Goal: Information Seeking & Learning: Learn about a topic

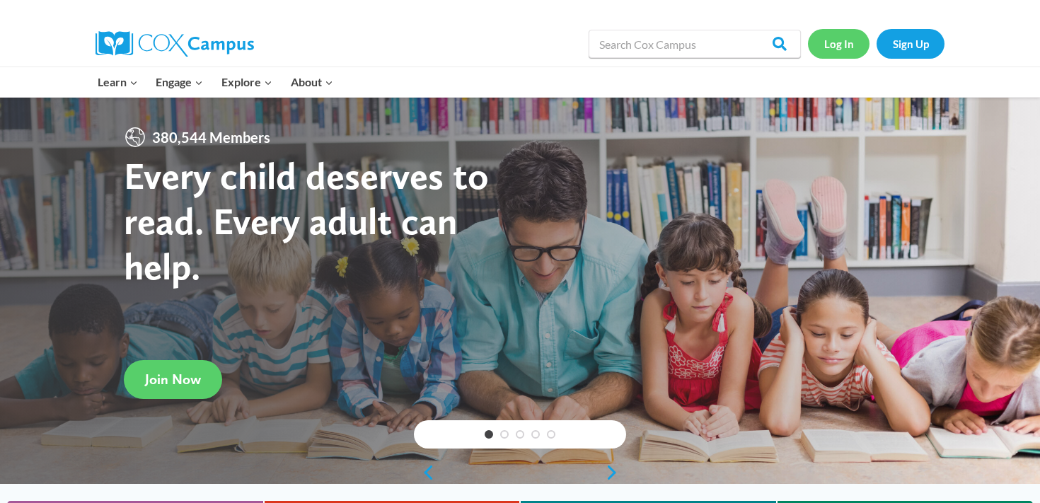
click at [839, 44] on link "Log In" at bounding box center [839, 43] width 62 height 29
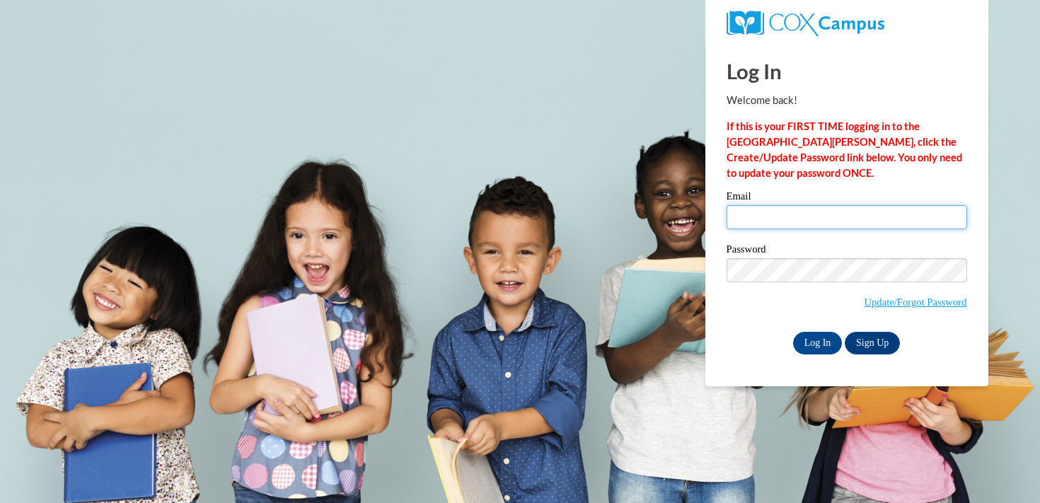
click at [806, 229] on input "Email" at bounding box center [847, 217] width 241 height 24
type input "courtney.peterson@muskegonorway.org"
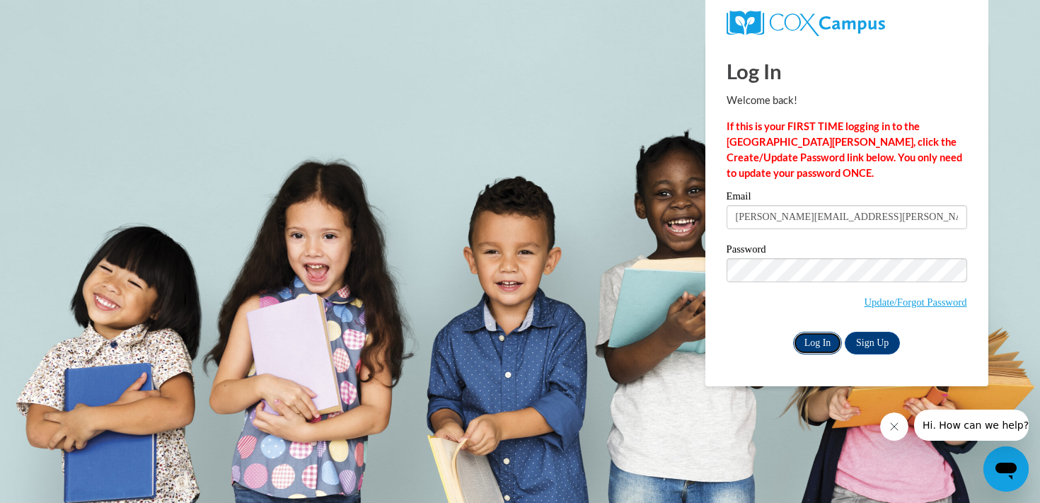
click at [814, 343] on input "Log In" at bounding box center [818, 343] width 50 height 23
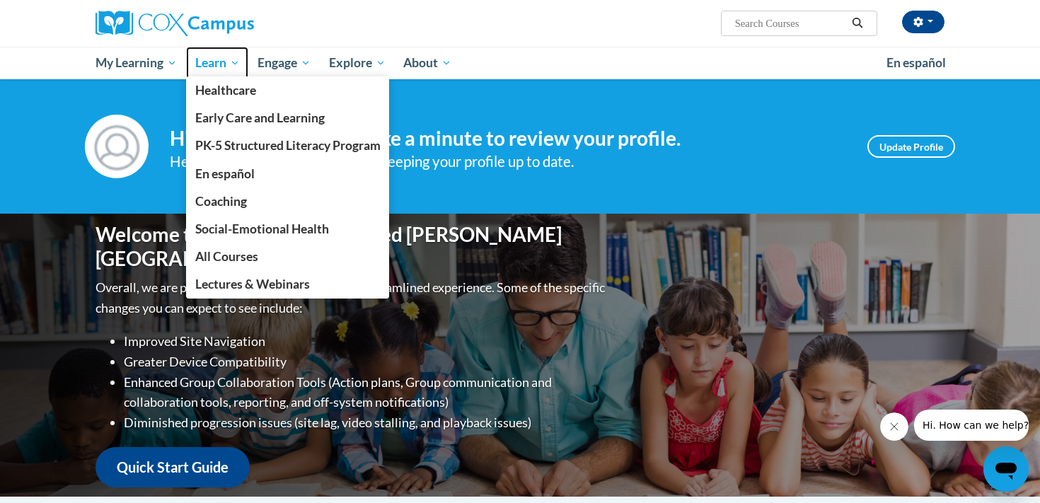
click at [233, 71] on span "Learn" at bounding box center [217, 62] width 45 height 17
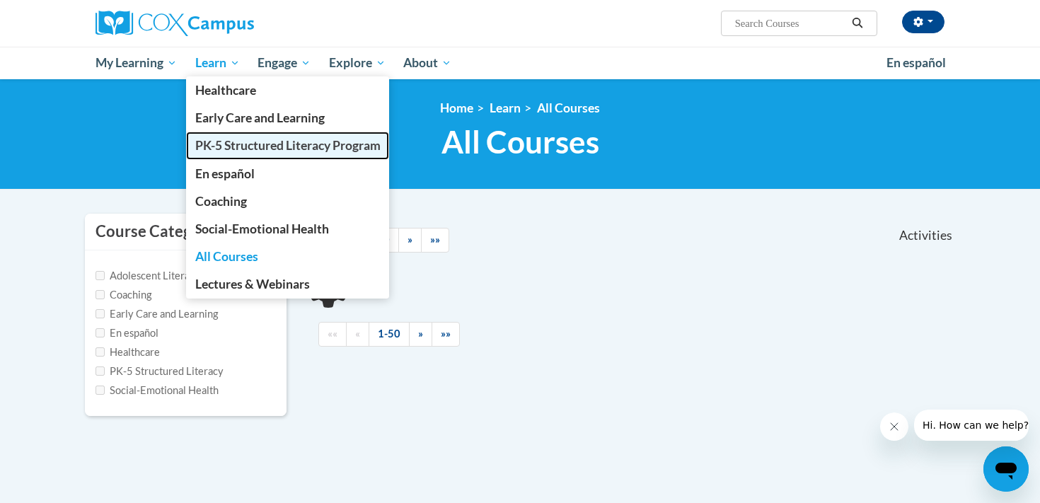
click at [243, 141] on span "PK-5 Structured Literacy Program" at bounding box center [287, 145] width 185 height 15
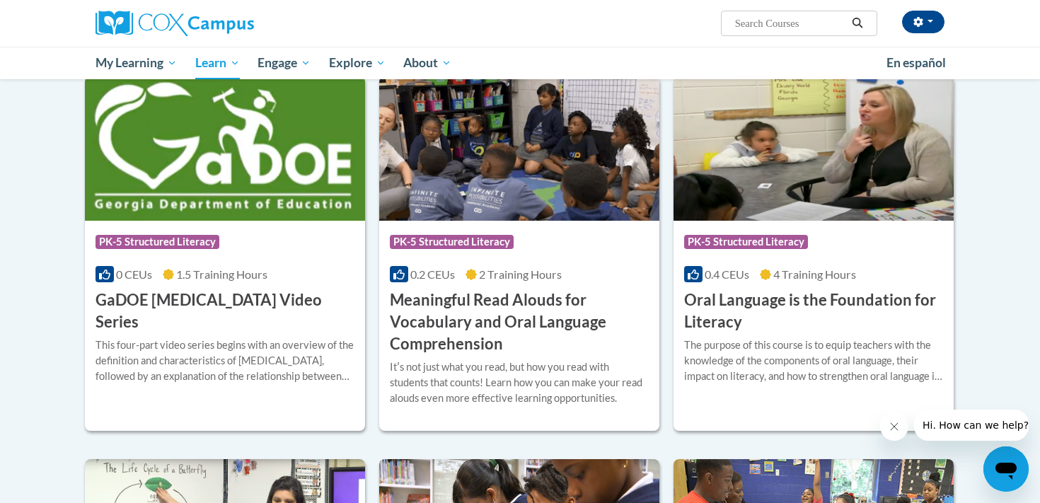
scroll to position [814, 0]
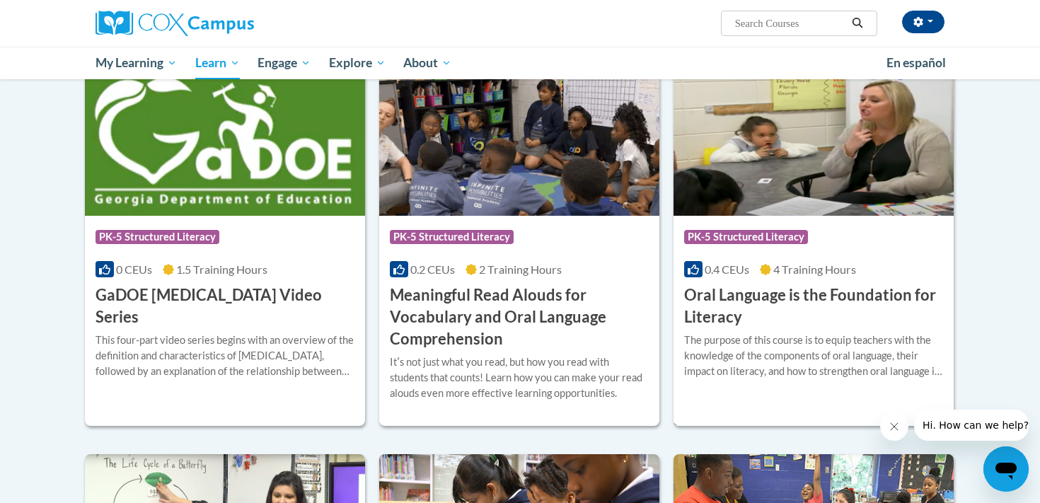
click at [848, 296] on h3 "Oral Language is the Foundation for Literacy" at bounding box center [813, 306] width 259 height 44
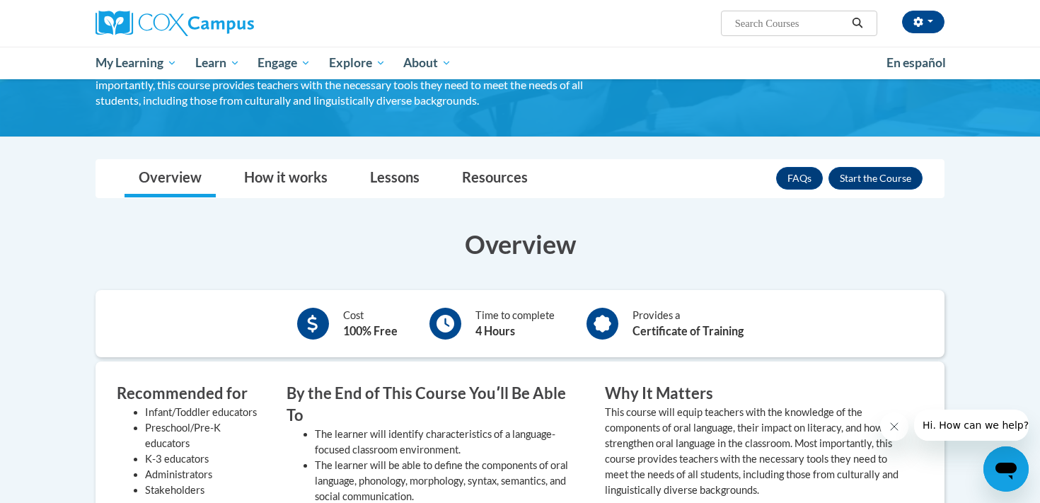
scroll to position [180, 0]
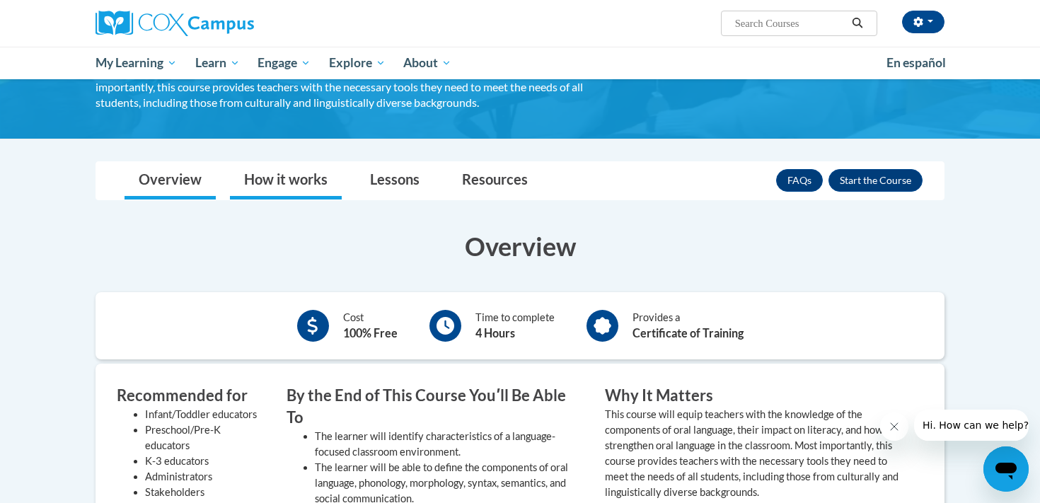
click at [277, 173] on link "How it works" at bounding box center [286, 180] width 112 height 37
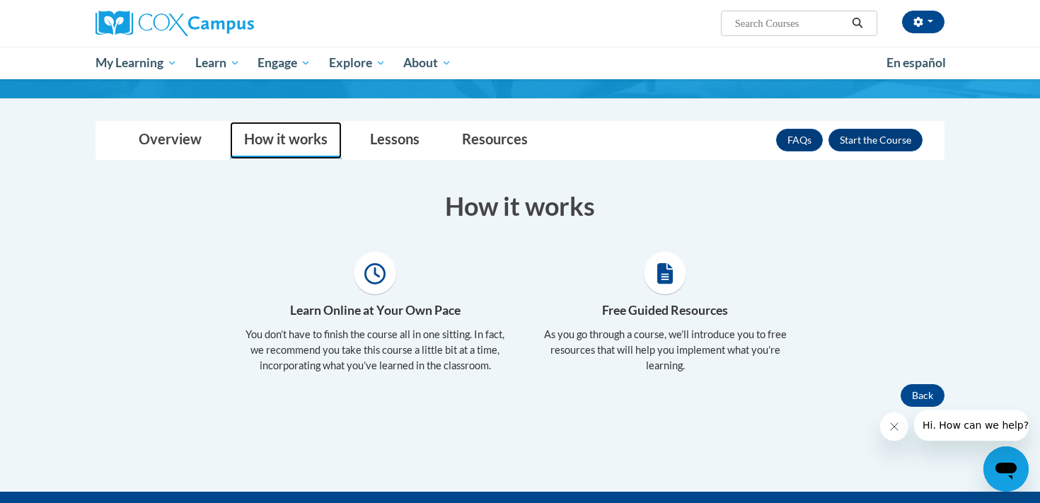
scroll to position [214, 0]
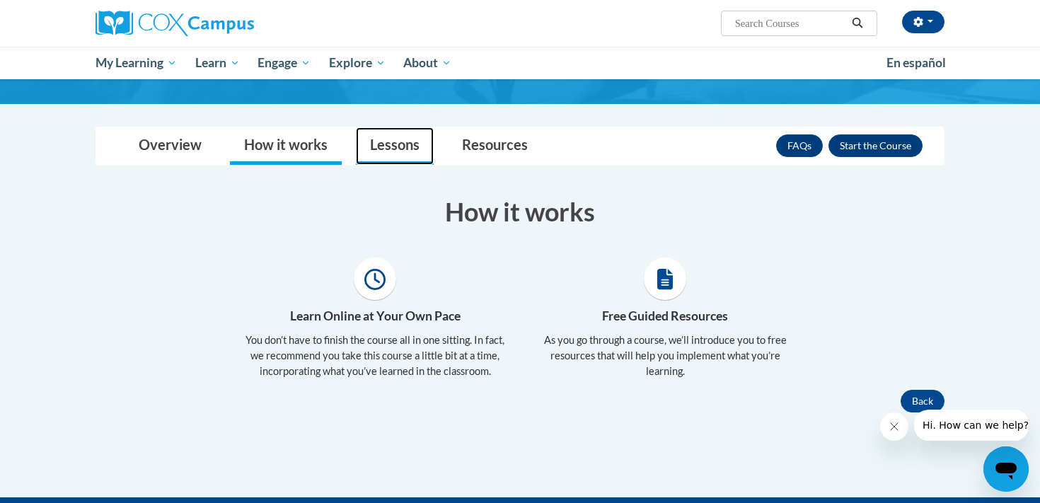
click at [402, 156] on link "Lessons" at bounding box center [395, 145] width 78 height 37
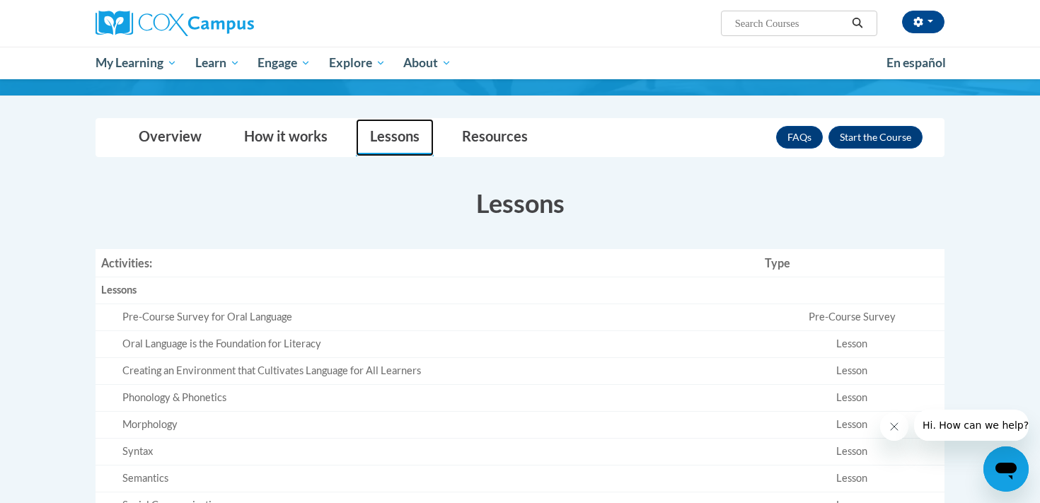
scroll to position [220, 0]
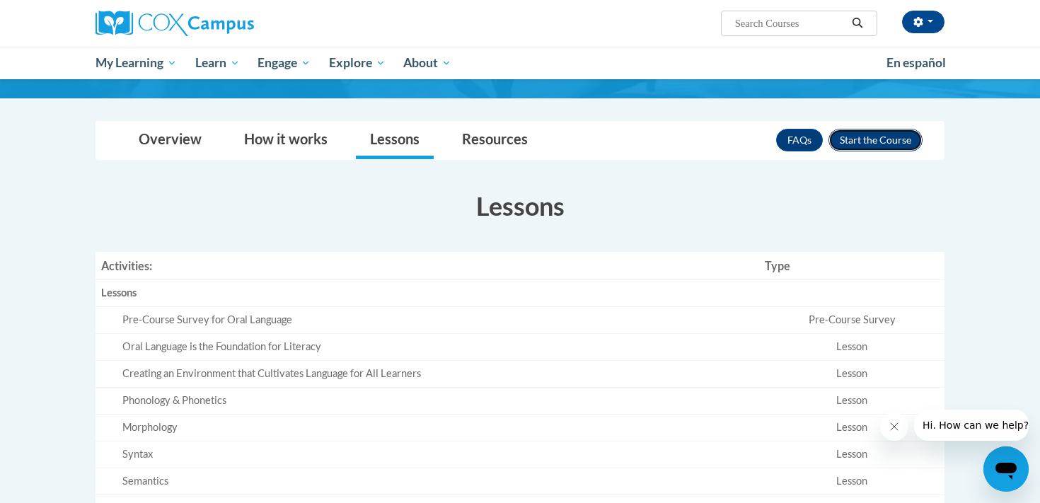
click at [904, 147] on button "Enroll" at bounding box center [875, 140] width 94 height 23
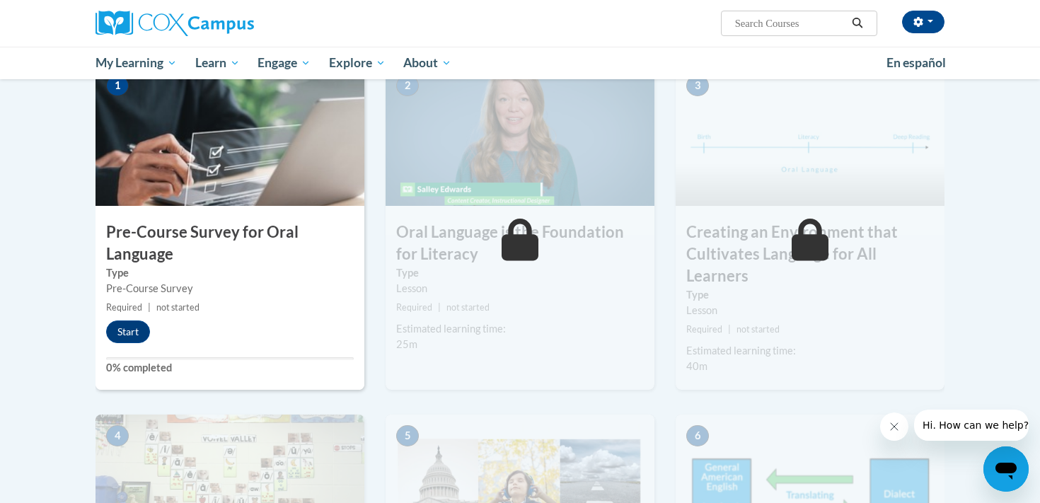
scroll to position [306, 0]
click at [132, 332] on button "Start" at bounding box center [128, 330] width 44 height 23
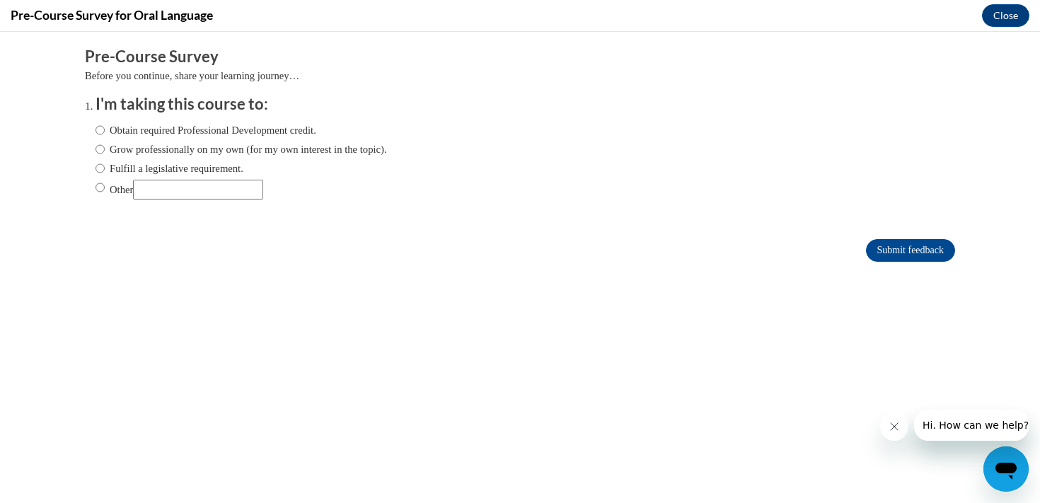
scroll to position [0, 0]
click at [99, 150] on input "Grow professionally on my own (for my own interest in the topic)." at bounding box center [100, 149] width 9 height 16
radio input "true"
click at [910, 253] on input "Submit feedback" at bounding box center [910, 250] width 89 height 23
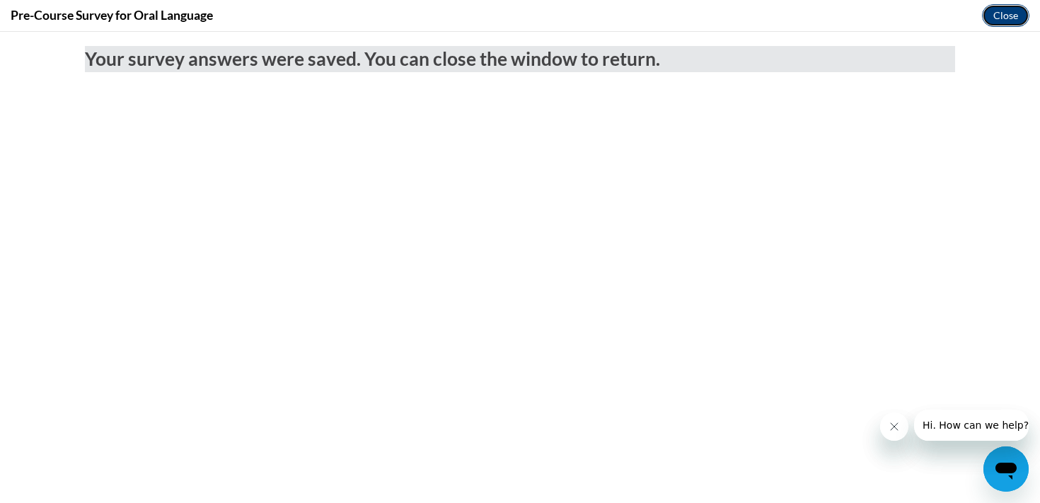
click at [1010, 10] on button "Close" at bounding box center [1005, 15] width 47 height 23
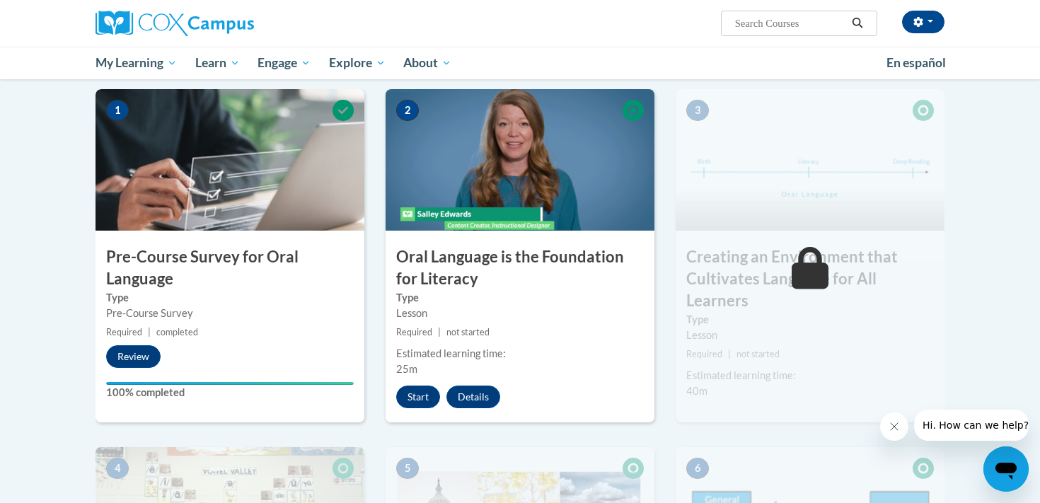
scroll to position [282, 0]
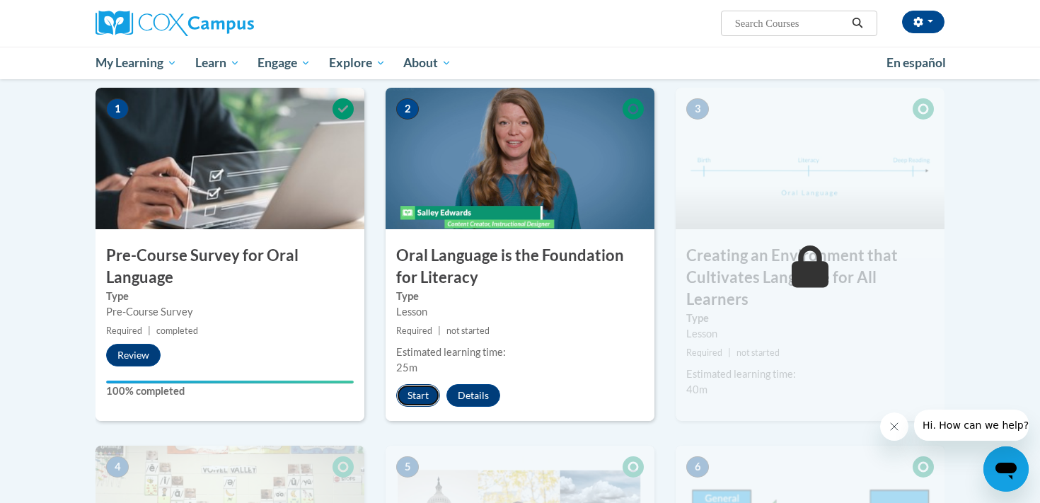
click at [423, 393] on button "Start" at bounding box center [418, 395] width 44 height 23
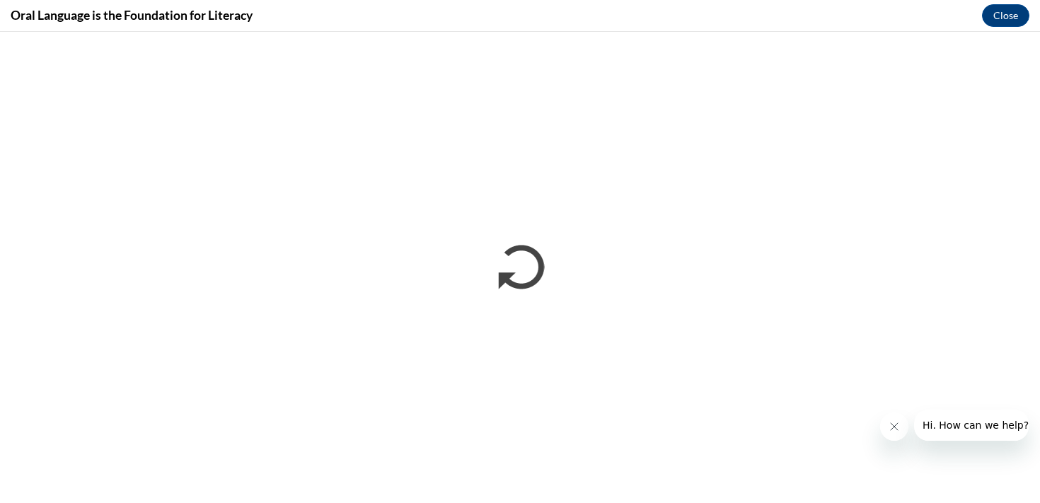
scroll to position [0, 0]
click at [894, 425] on icon "Close message from company" at bounding box center [894, 426] width 11 height 11
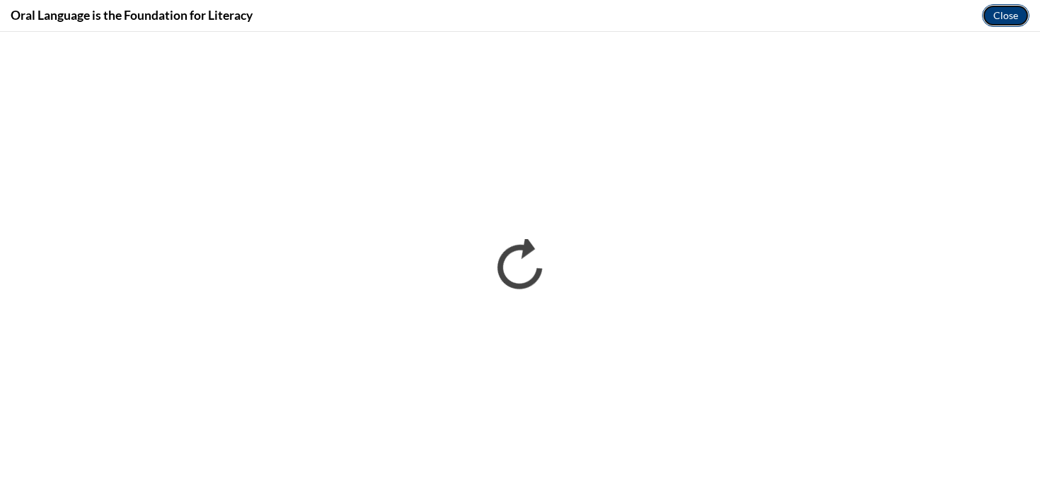
click at [1007, 25] on button "Close" at bounding box center [1005, 15] width 47 height 23
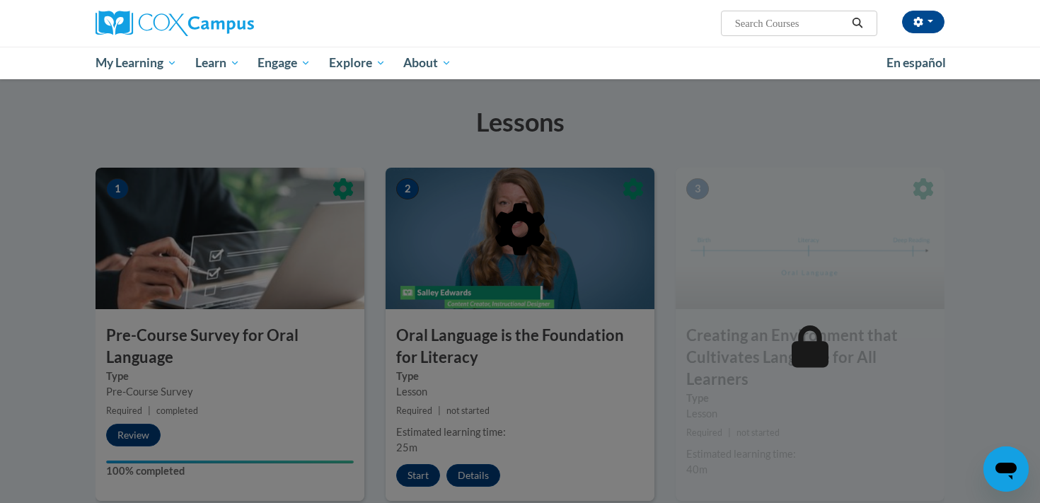
scroll to position [223, 0]
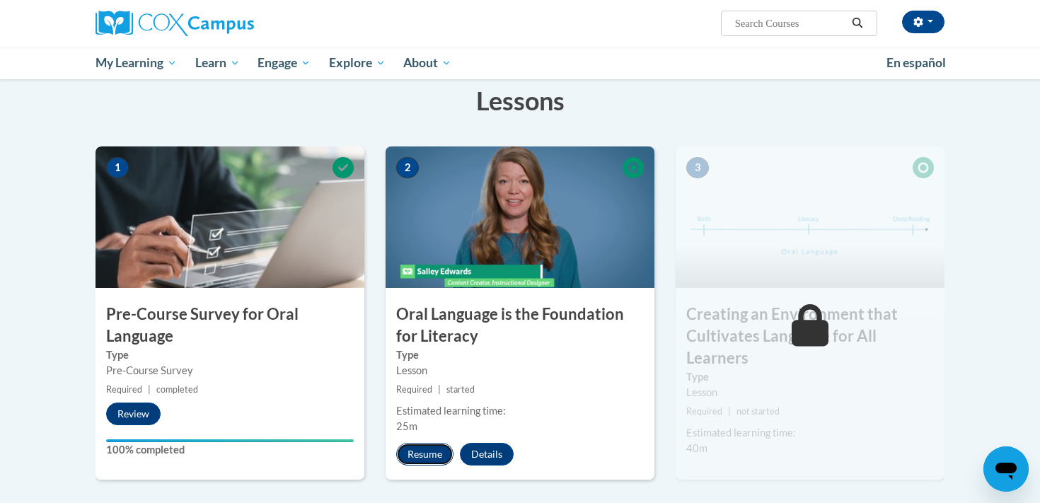
click at [439, 453] on button "Resume" at bounding box center [424, 454] width 57 height 23
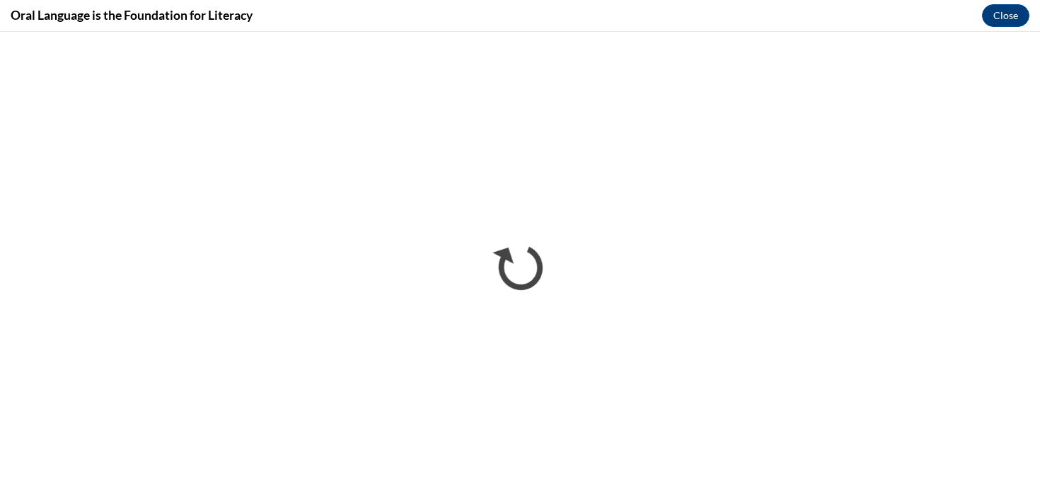
scroll to position [0, 0]
click at [1008, 14] on button "Close" at bounding box center [1005, 15] width 47 height 23
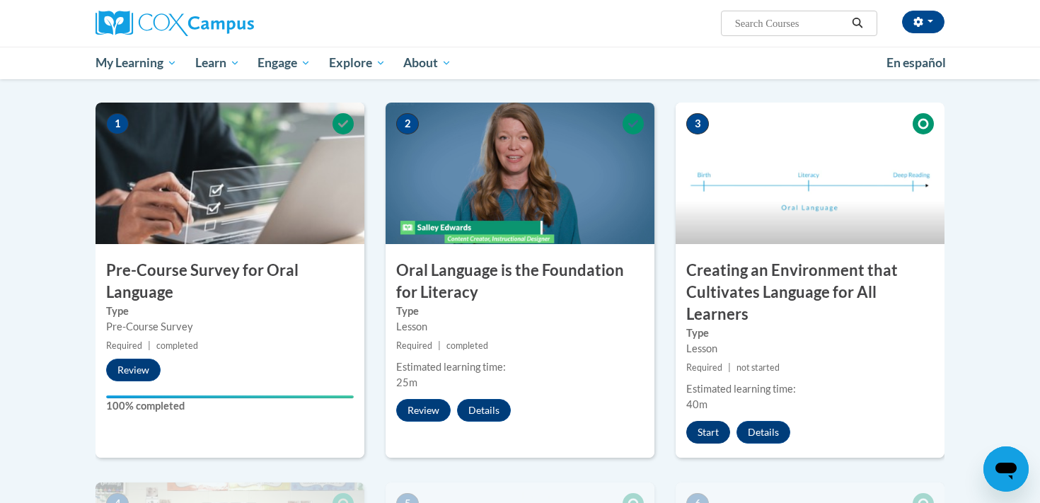
scroll to position [279, 0]
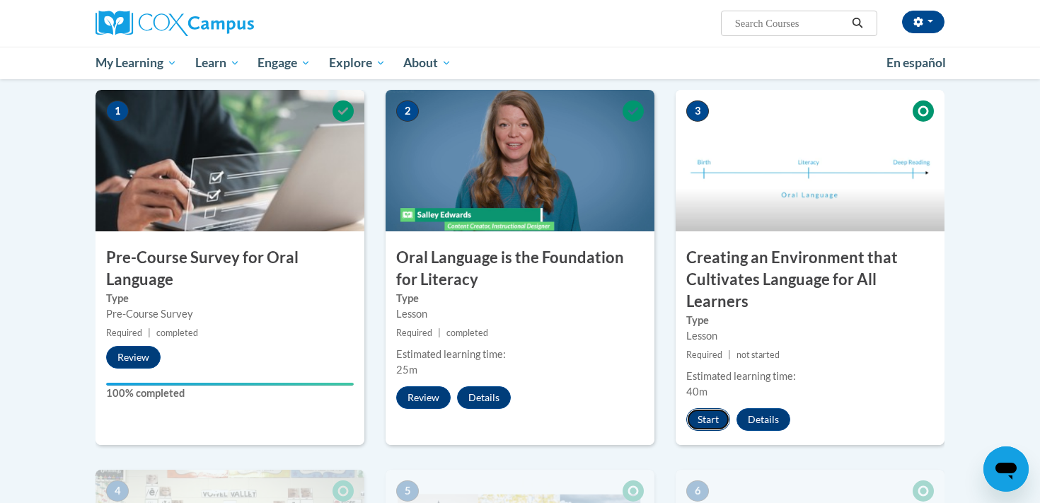
click at [709, 426] on button "Start" at bounding box center [708, 419] width 44 height 23
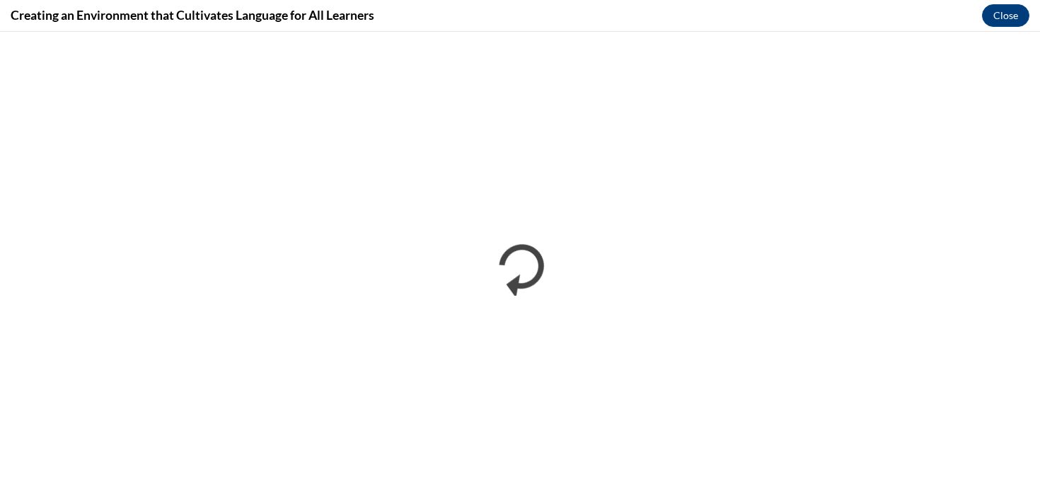
scroll to position [0, 0]
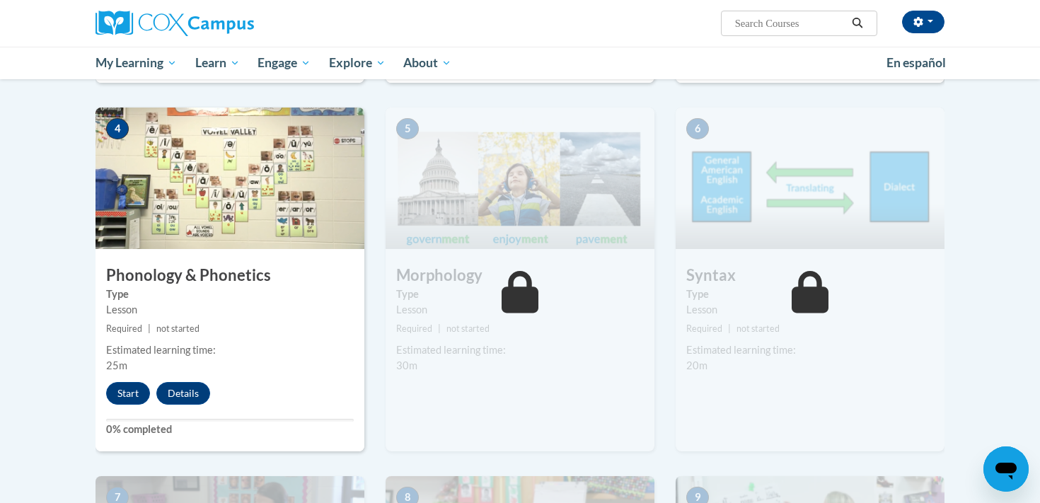
scroll to position [671, 0]
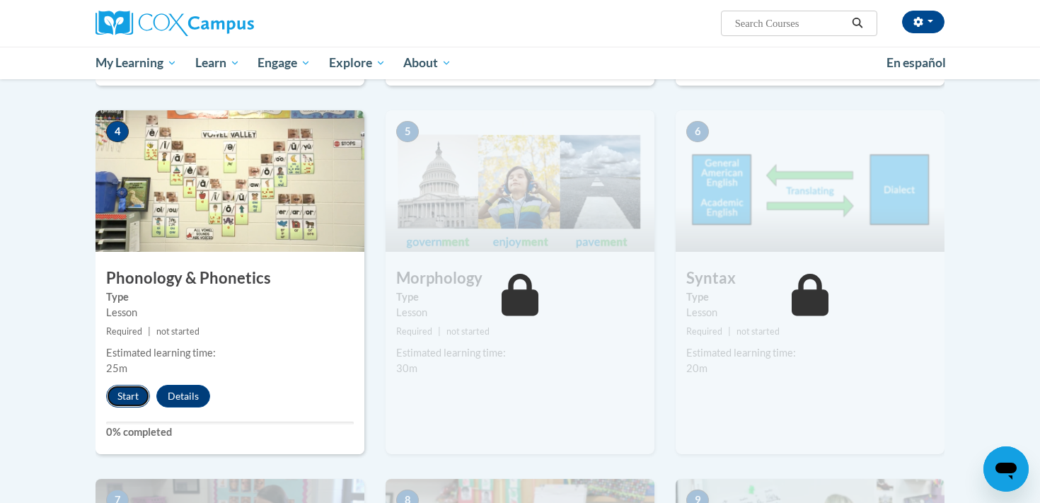
click at [131, 407] on button "Start" at bounding box center [128, 396] width 44 height 23
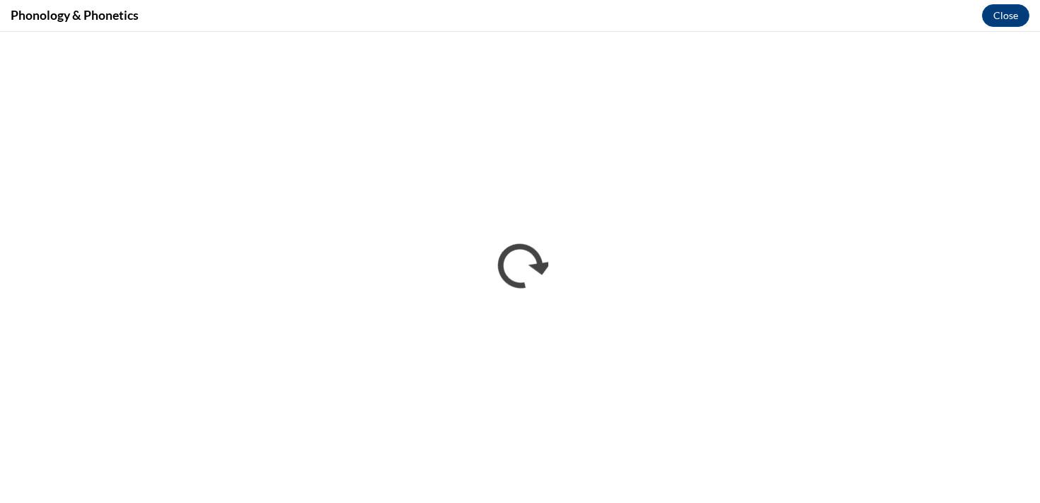
scroll to position [0, 0]
